Goal: Task Accomplishment & Management: Use online tool/utility

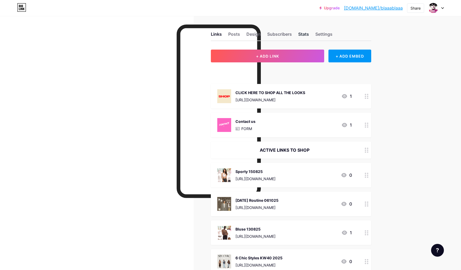
click at [301, 34] on div "Stats" at bounding box center [303, 36] width 11 height 10
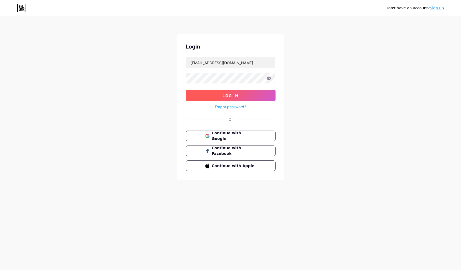
click at [226, 94] on span "Log In" at bounding box center [230, 95] width 16 height 5
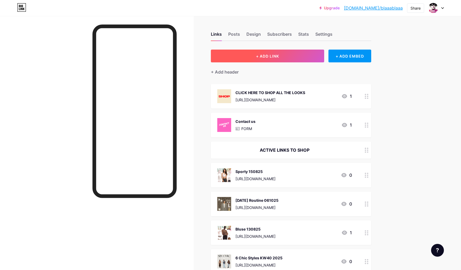
click at [258, 55] on span "+ ADD LINK" at bounding box center [267, 56] width 23 height 5
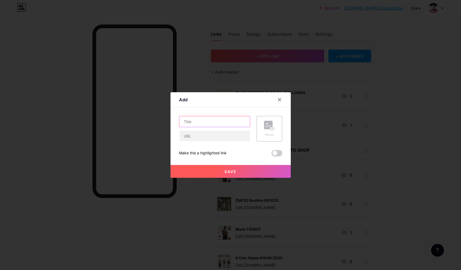
click at [207, 124] on input "text" at bounding box center [214, 121] width 70 height 11
type input "Shirt 180825"
drag, startPoint x: 194, startPoint y: 136, endPoint x: 207, endPoint y: 134, distance: 12.9
click at [194, 136] on input "text" at bounding box center [214, 136] width 70 height 11
paste input "[URL][DOMAIN_NAME]"
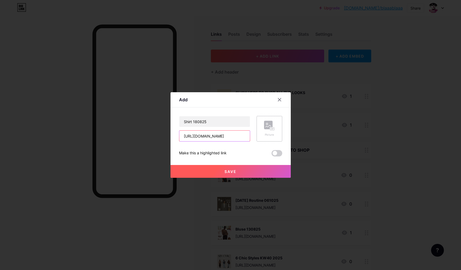
type input "[URL][DOMAIN_NAME]"
click at [266, 126] on rect at bounding box center [268, 125] width 9 height 9
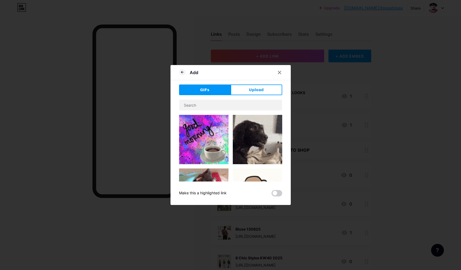
click at [255, 90] on span "Upload" at bounding box center [256, 90] width 15 height 6
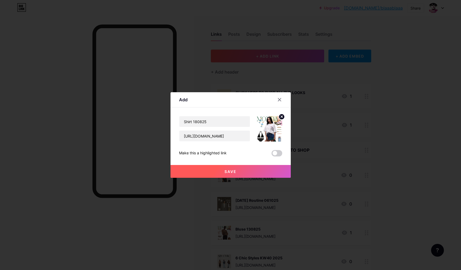
click at [256, 170] on button "Save" at bounding box center [230, 171] width 120 height 13
